Goal: Check status: Check status

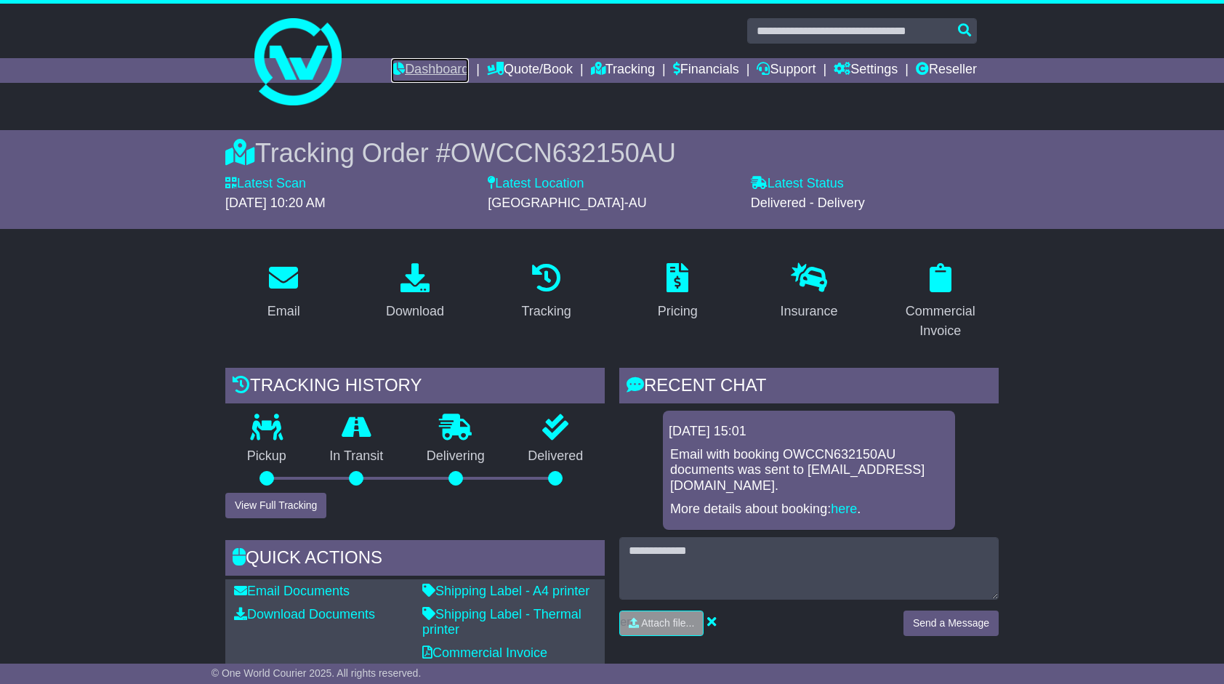
drag, startPoint x: 430, startPoint y: 65, endPoint x: 440, endPoint y: 67, distance: 10.3
click at [431, 65] on link "Dashboard" at bounding box center [430, 70] width 78 height 25
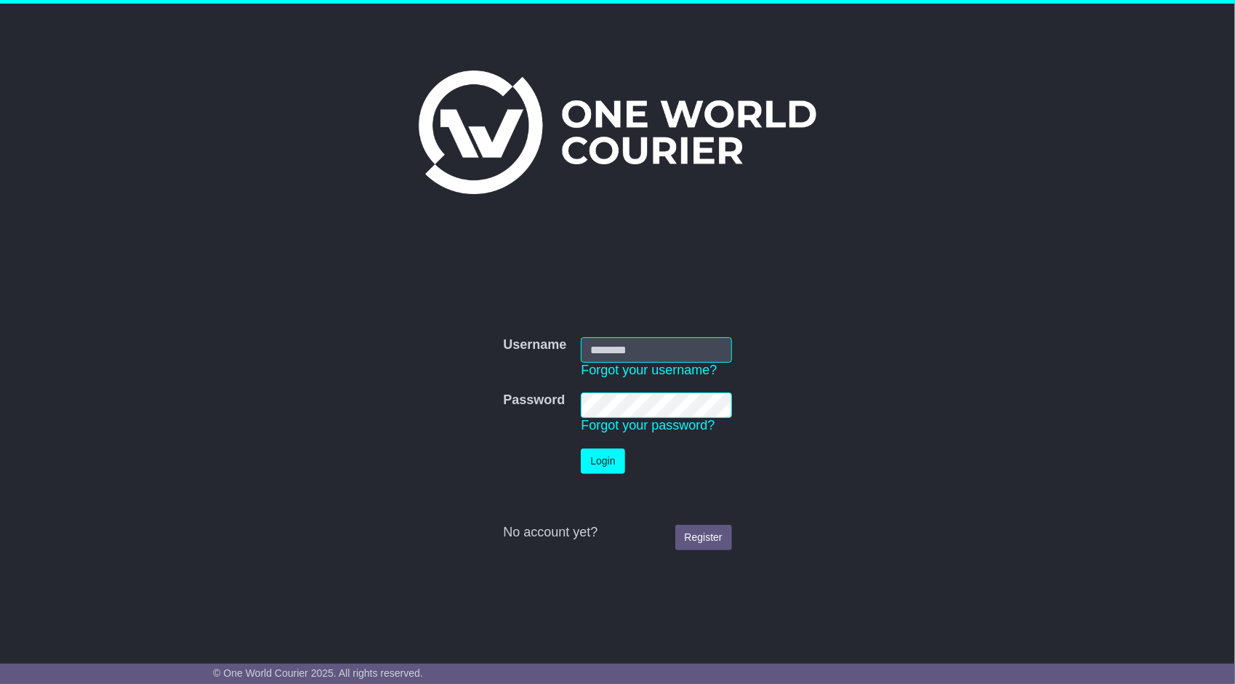
type input "**********"
click at [599, 459] on button "Login" at bounding box center [603, 460] width 44 height 25
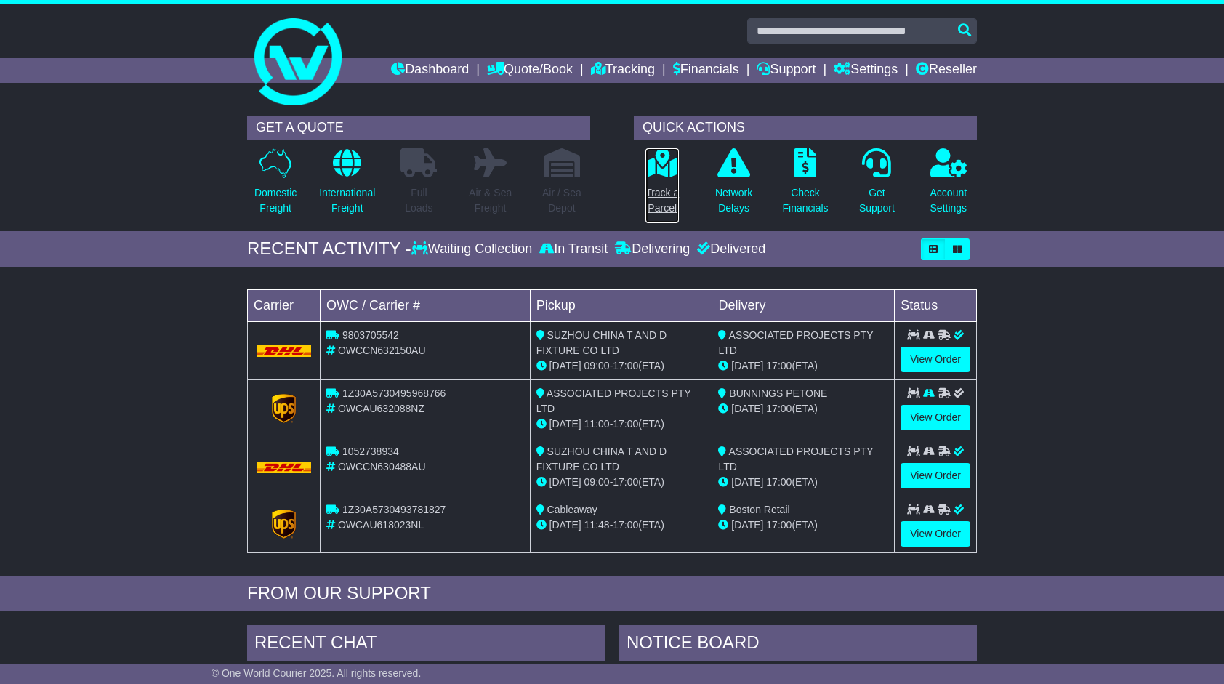
click at [658, 179] on link "Track a Parcel" at bounding box center [662, 186] width 35 height 76
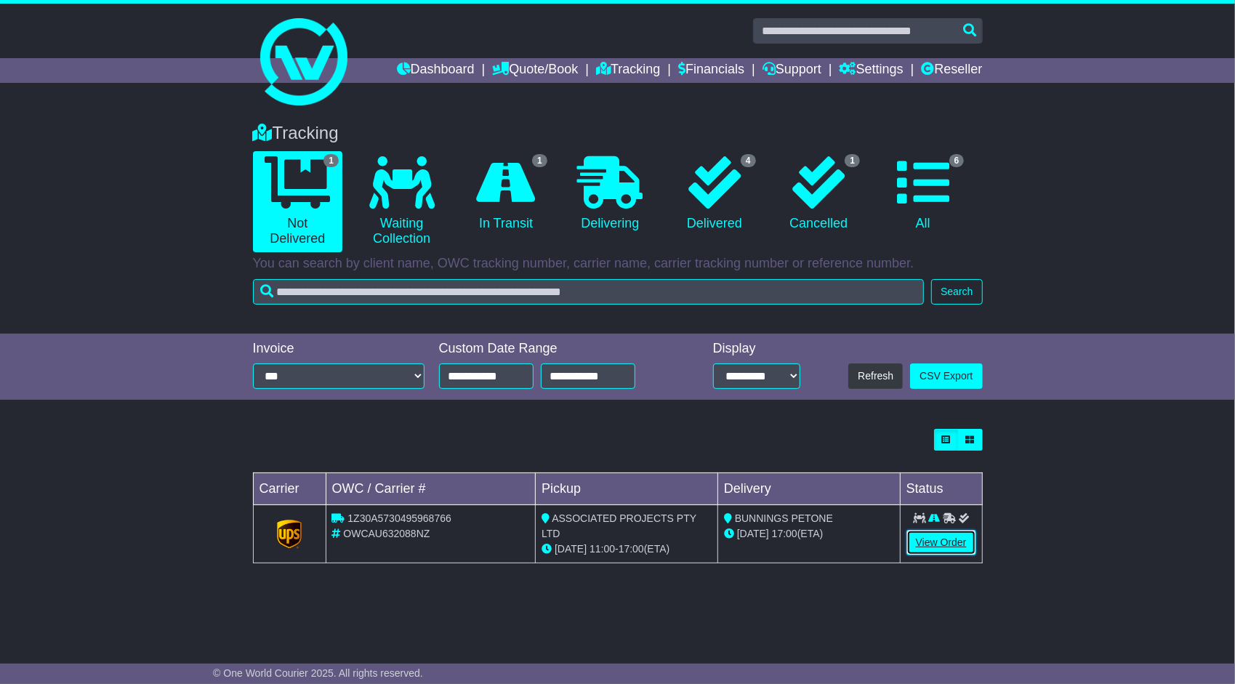
click at [930, 544] on link "View Order" at bounding box center [941, 542] width 70 height 25
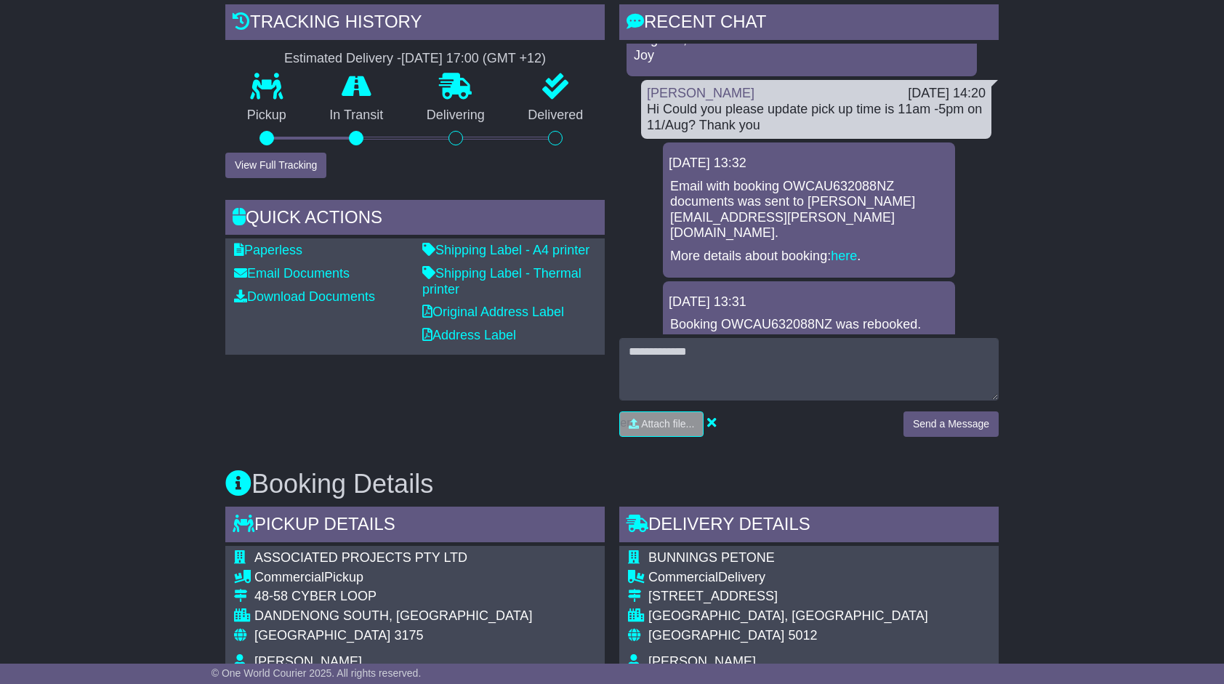
scroll to position [218, 0]
